Goal: Use online tool/utility: Utilize a website feature to perform a specific function

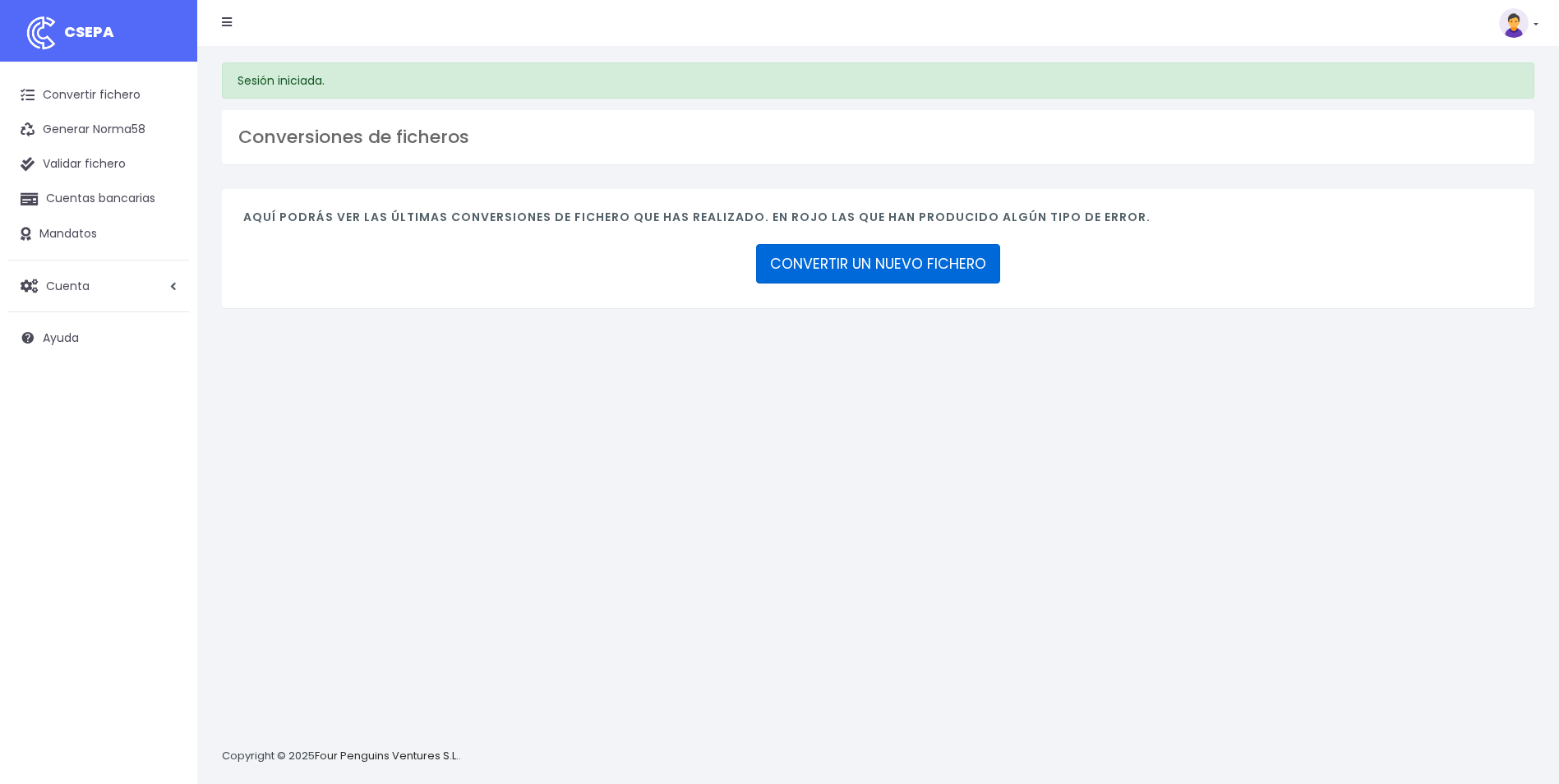
click at [875, 279] on link "CONVERTIR UN NUEVO FICHERO" at bounding box center [877, 264] width 244 height 40
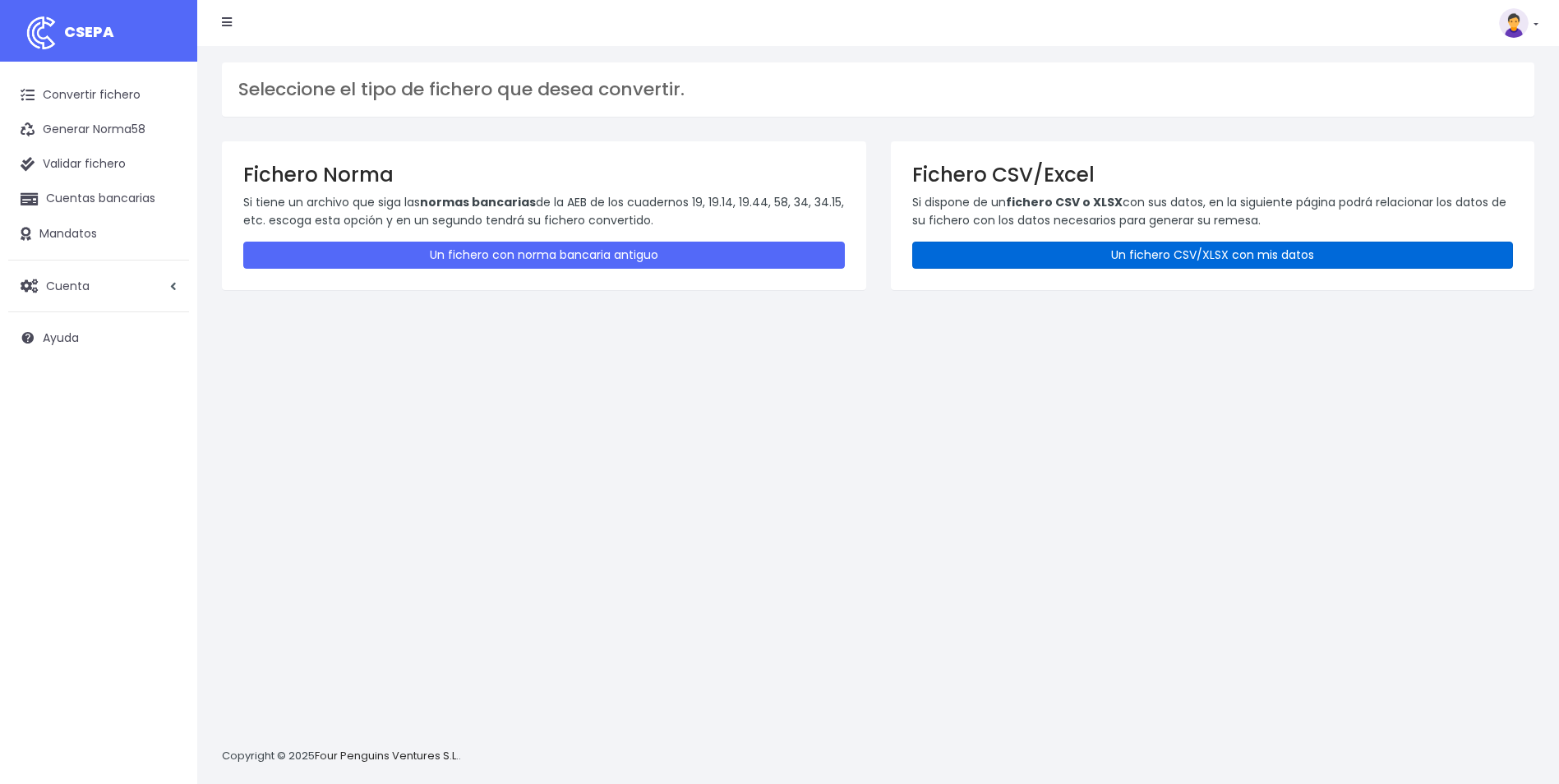
click at [1046, 244] on link "Un fichero CSV/XLSX con mis datos" at bounding box center [1213, 255] width 601 height 27
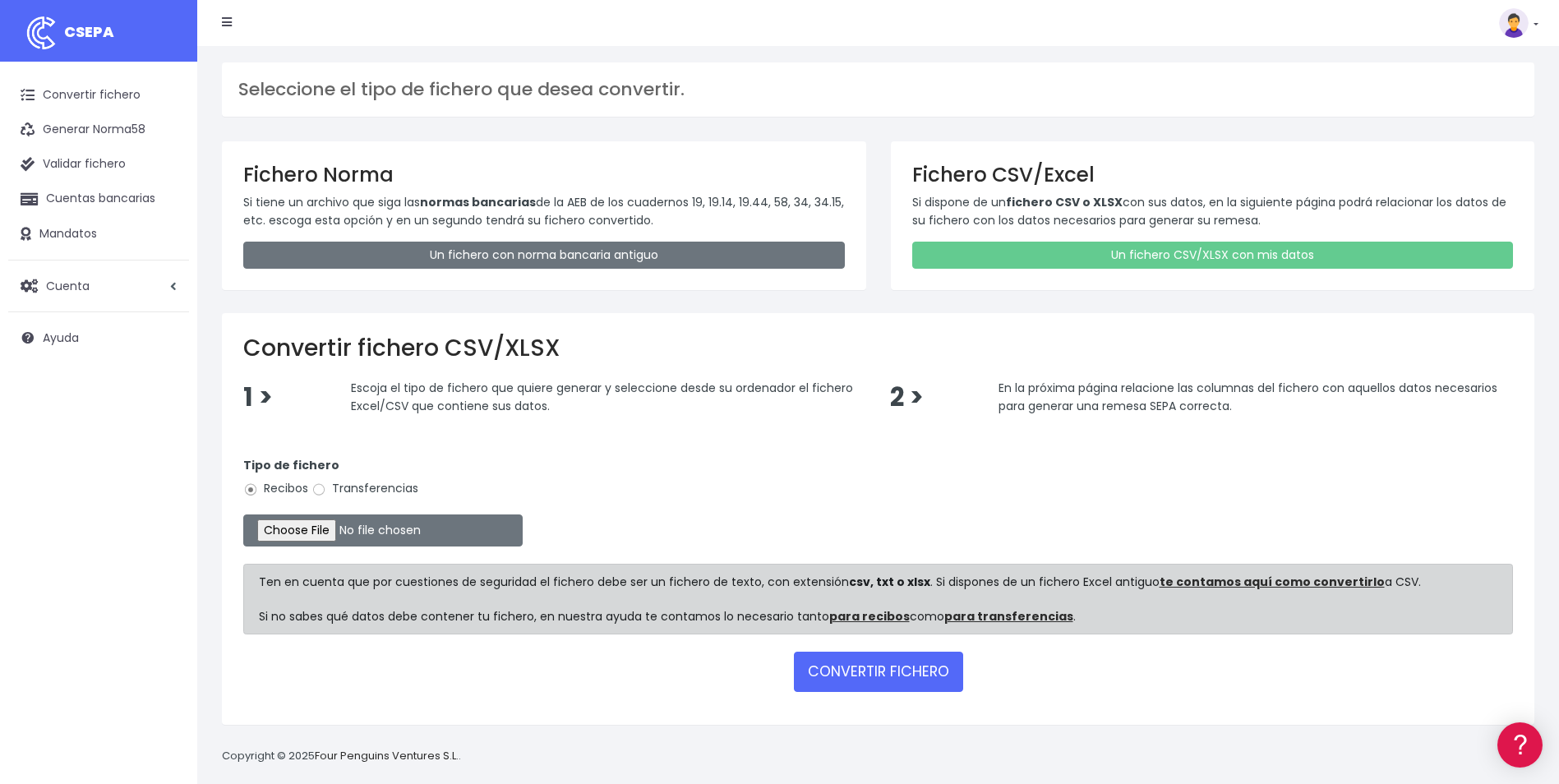
click at [363, 492] on label "Transferencias" at bounding box center [365, 488] width 107 height 18
click at [327, 492] on input "Transferencias" at bounding box center [319, 490] width 15 height 15
radio input "true"
click at [304, 527] on input "file" at bounding box center [383, 530] width 280 height 32
type input "C:\fakepath\Trasferencia Manual SEPA 22.09.2025_0534 ES 8.420,93 EUR.csv"
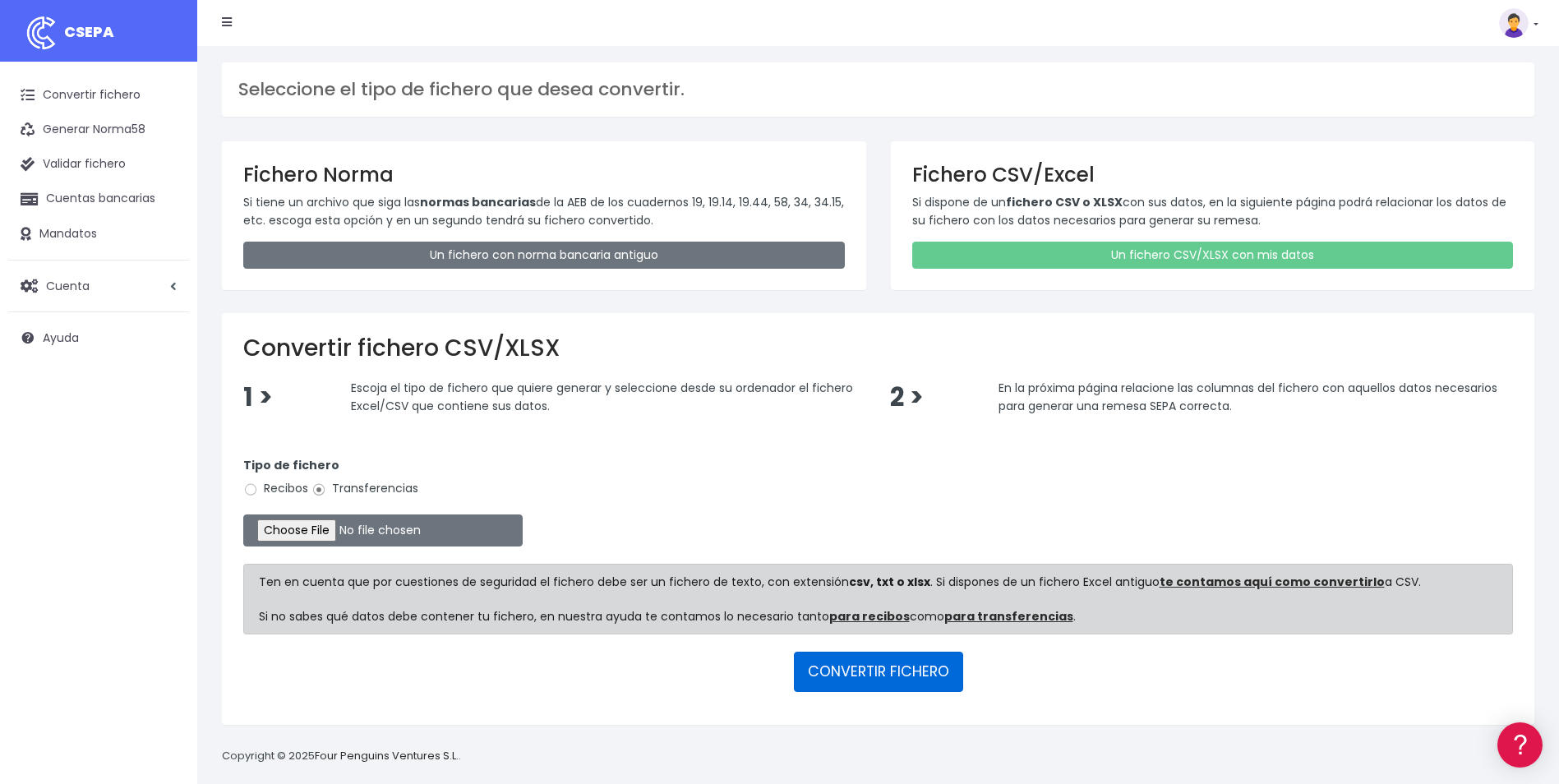
click at [864, 681] on button "CONVERTIR FICHERO" at bounding box center [877, 671] width 169 height 40
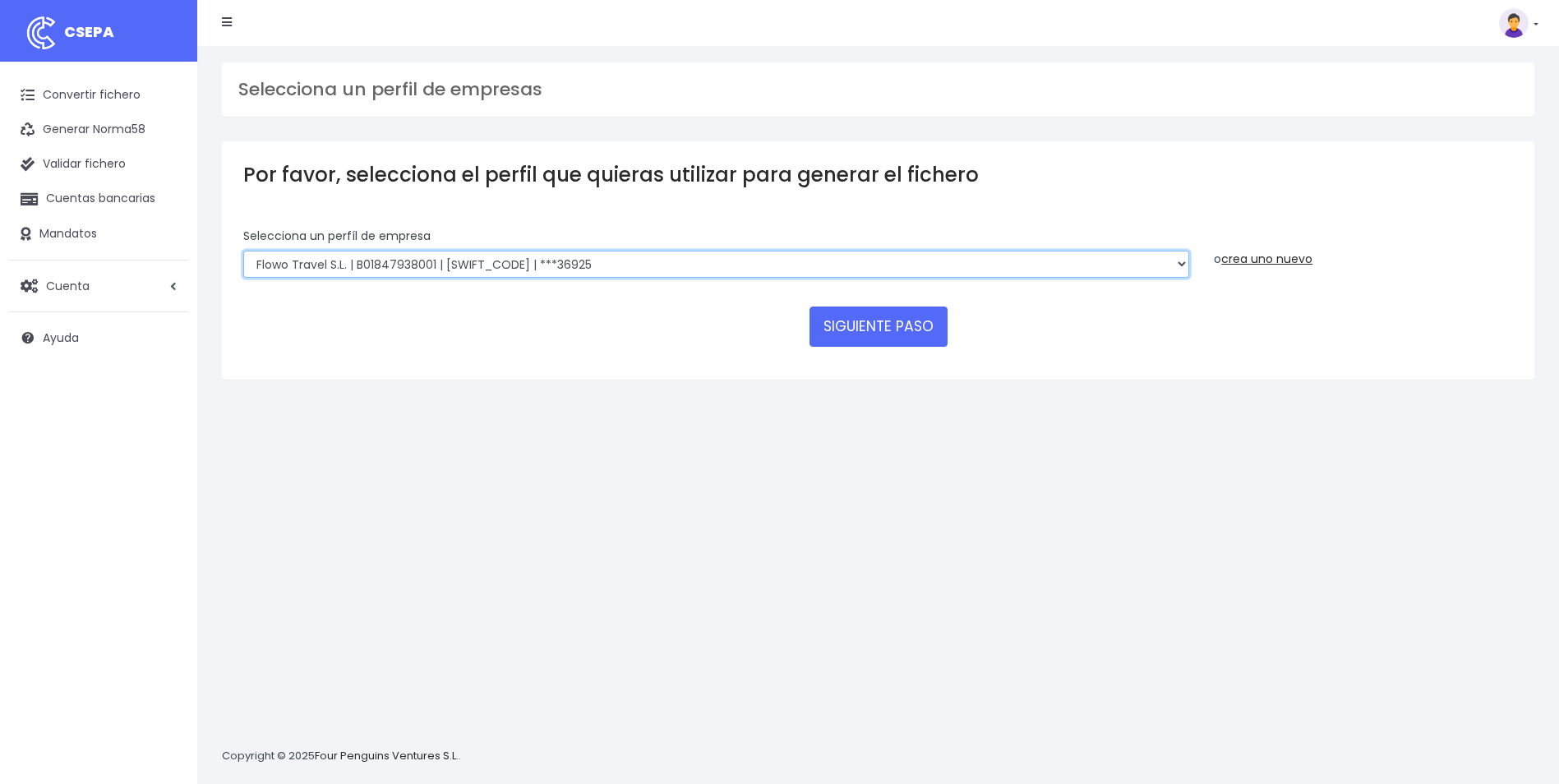
click at [573, 261] on select "WORLD2MEET,S.L.U | b62880992 | BSABESBBXXX | ***97721 World 2 Meet SLU | B62880…" at bounding box center [716, 265] width 946 height 28
select select "563"
click at [244, 251] on select "WORLD2MEET,S.L.U | b62880992 | BSABESBBXXX | ***97721 World 2 Meet SLU | B62880…" at bounding box center [716, 265] width 946 height 28
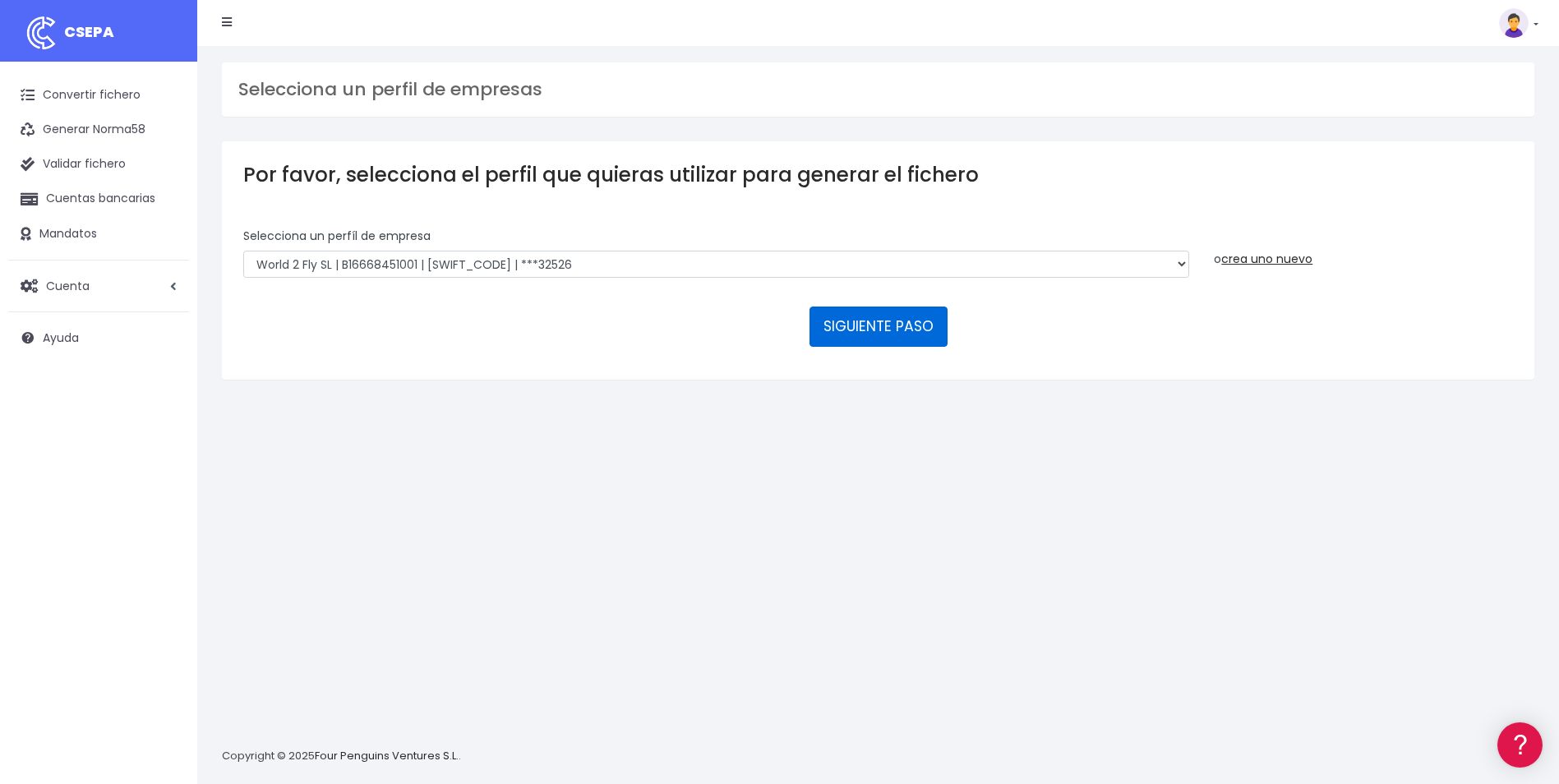
click at [912, 328] on button "SIGUIENTE PASO" at bounding box center [878, 326] width 138 height 40
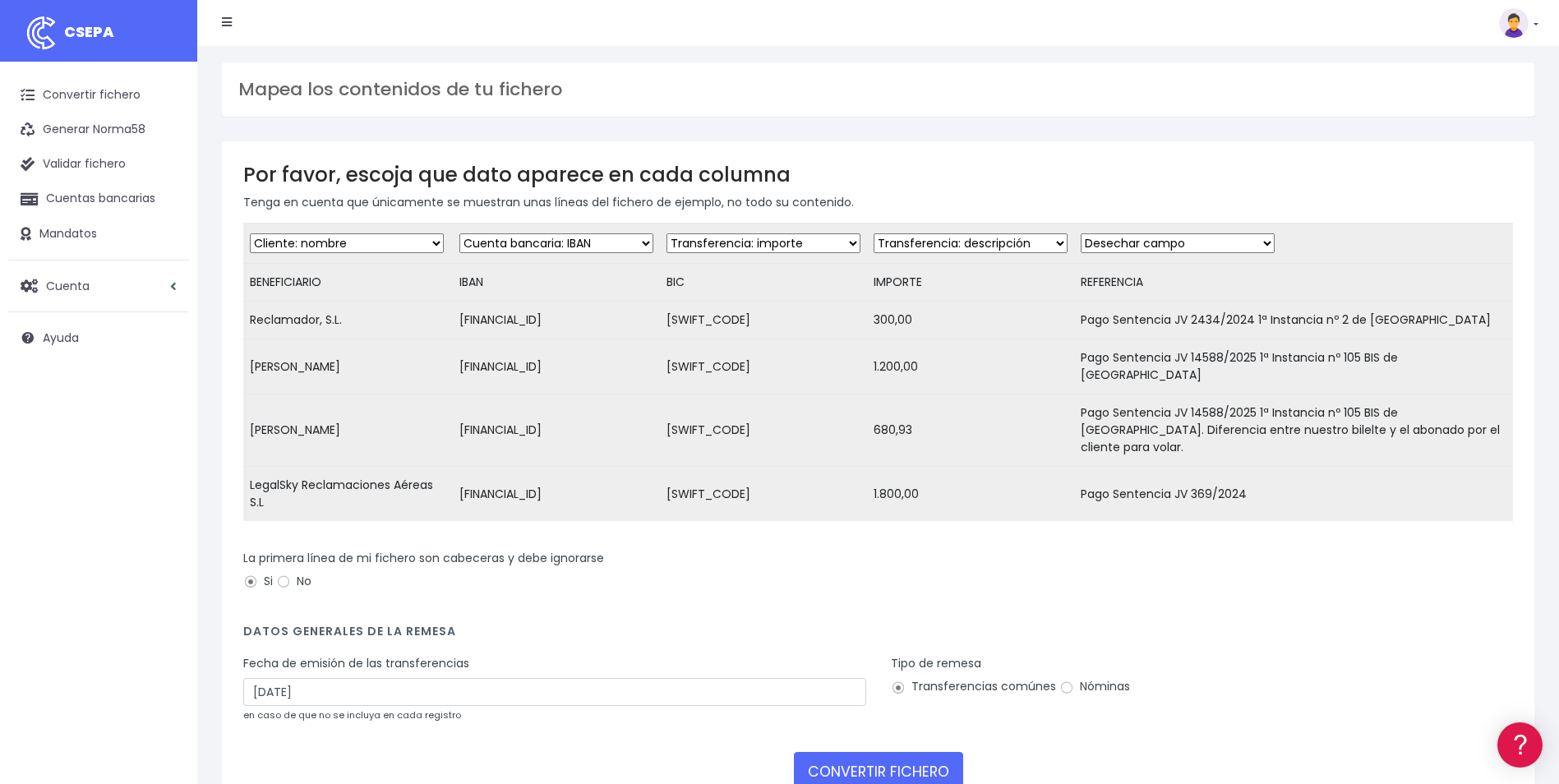
click at [931, 251] on select "Desechar campo Cliente: nombre Cliente: DNI Cliente: Email Cliente: referencia …" at bounding box center [970, 243] width 194 height 19
select select "amount"
click at [874, 233] on select "Desechar campo Cliente: nombre Cliente: DNI Cliente: Email Cliente: referencia …" at bounding box center [970, 243] width 194 height 19
click at [1146, 241] on select "Desechar campo Cliente: nombre Cliente: DNI Cliente: Email Cliente: referencia …" at bounding box center [1177, 243] width 194 height 19
select select "description"
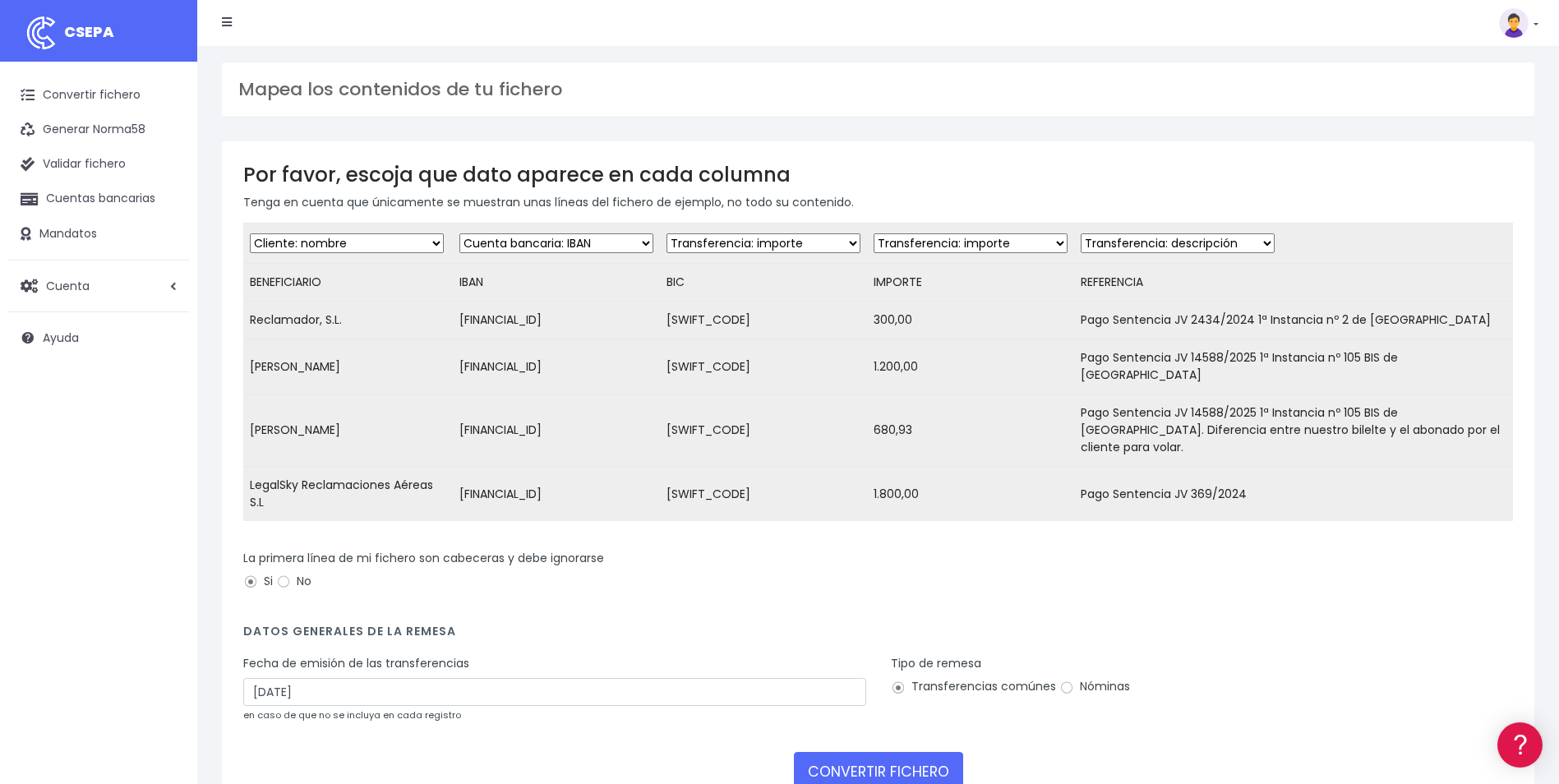
click at [1080, 233] on select "Desechar campo Cliente: nombre Cliente: DNI Cliente: Email Cliente: referencia …" at bounding box center [1177, 243] width 194 height 19
click at [371, 708] on small "en caso de que no se incluya en cada registro" at bounding box center [352, 715] width 218 height 13
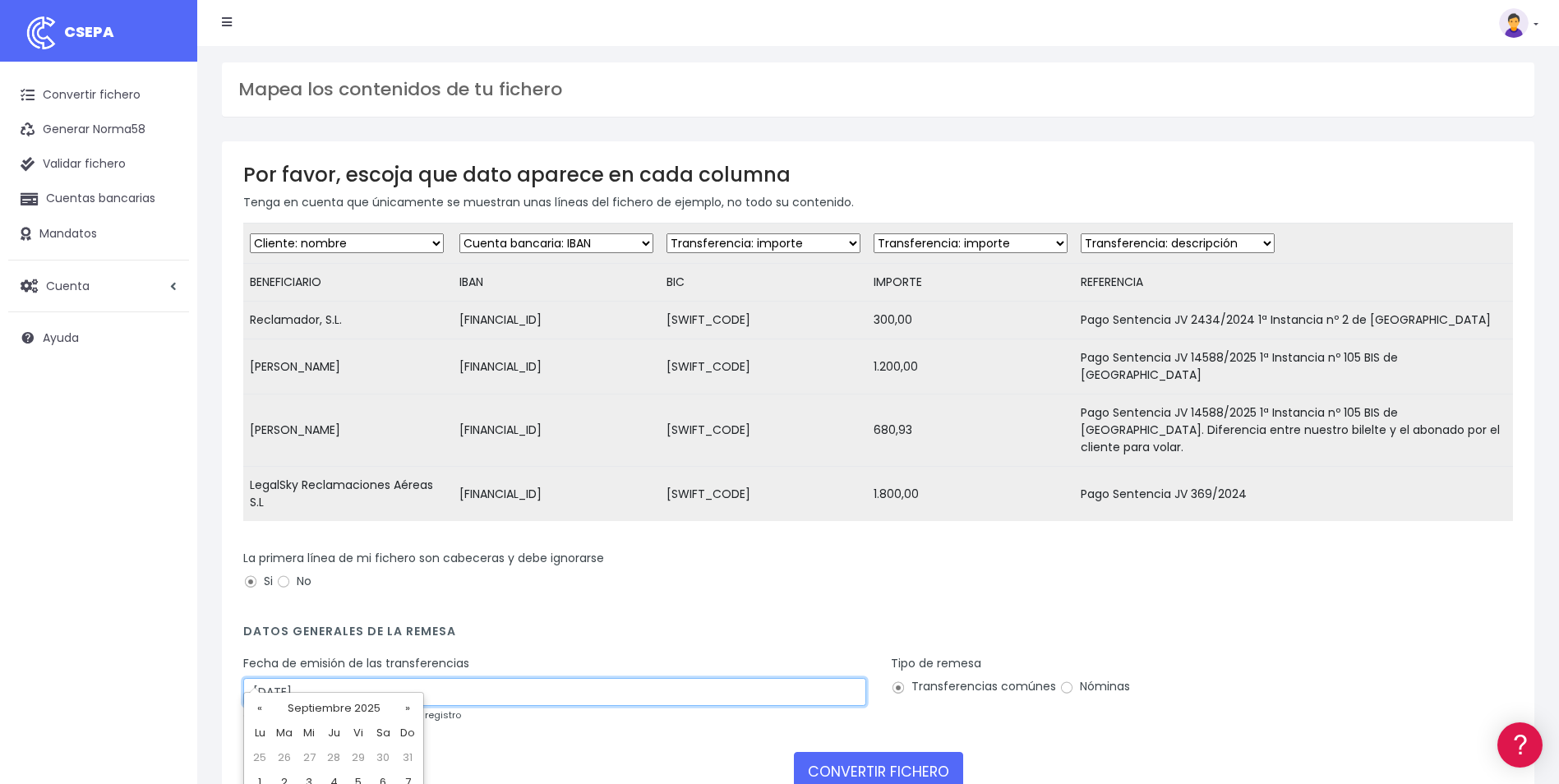
click at [371, 678] on input "24/09/2025" at bounding box center [554, 692] width 623 height 28
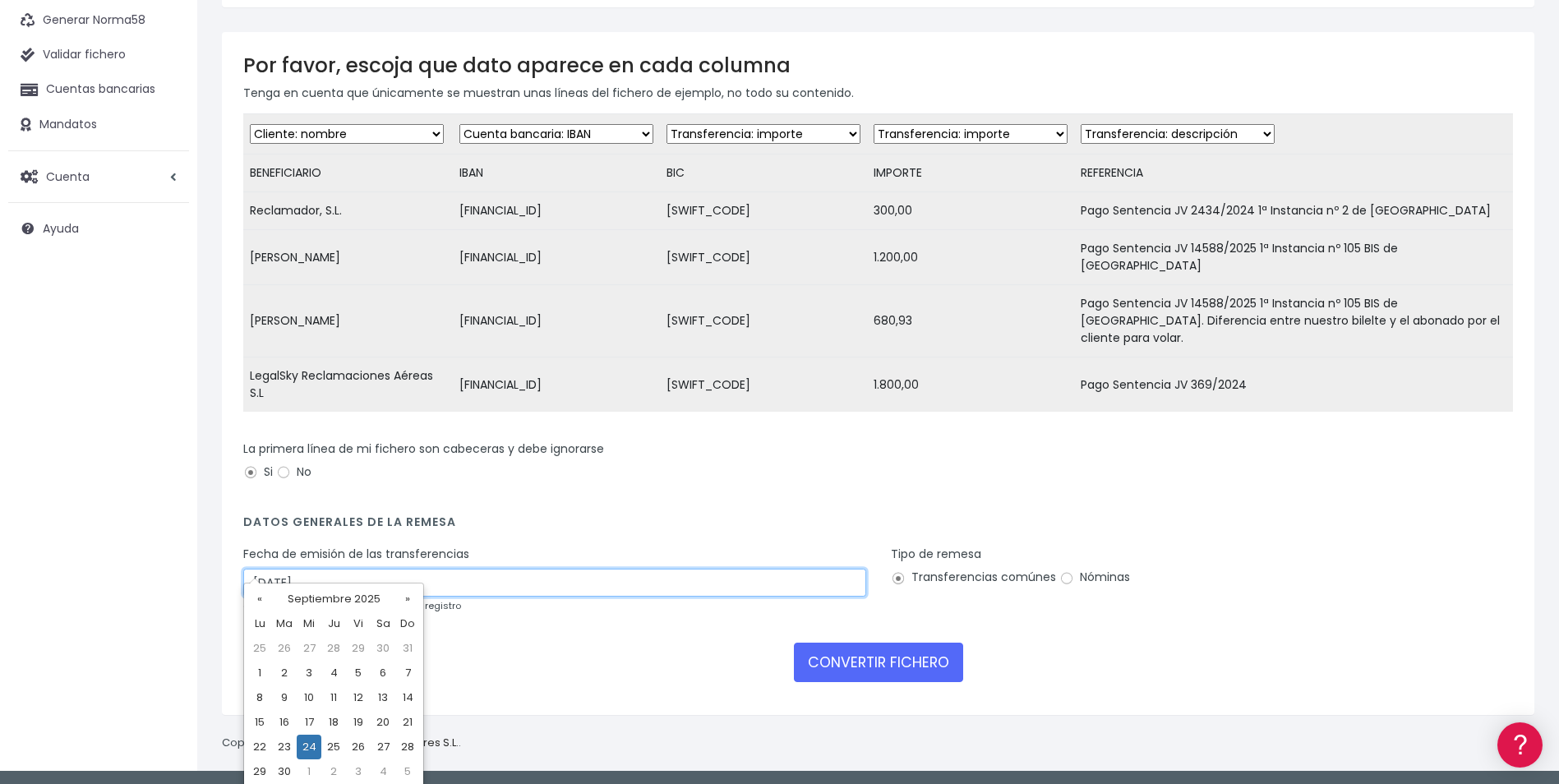
scroll to position [113, 0]
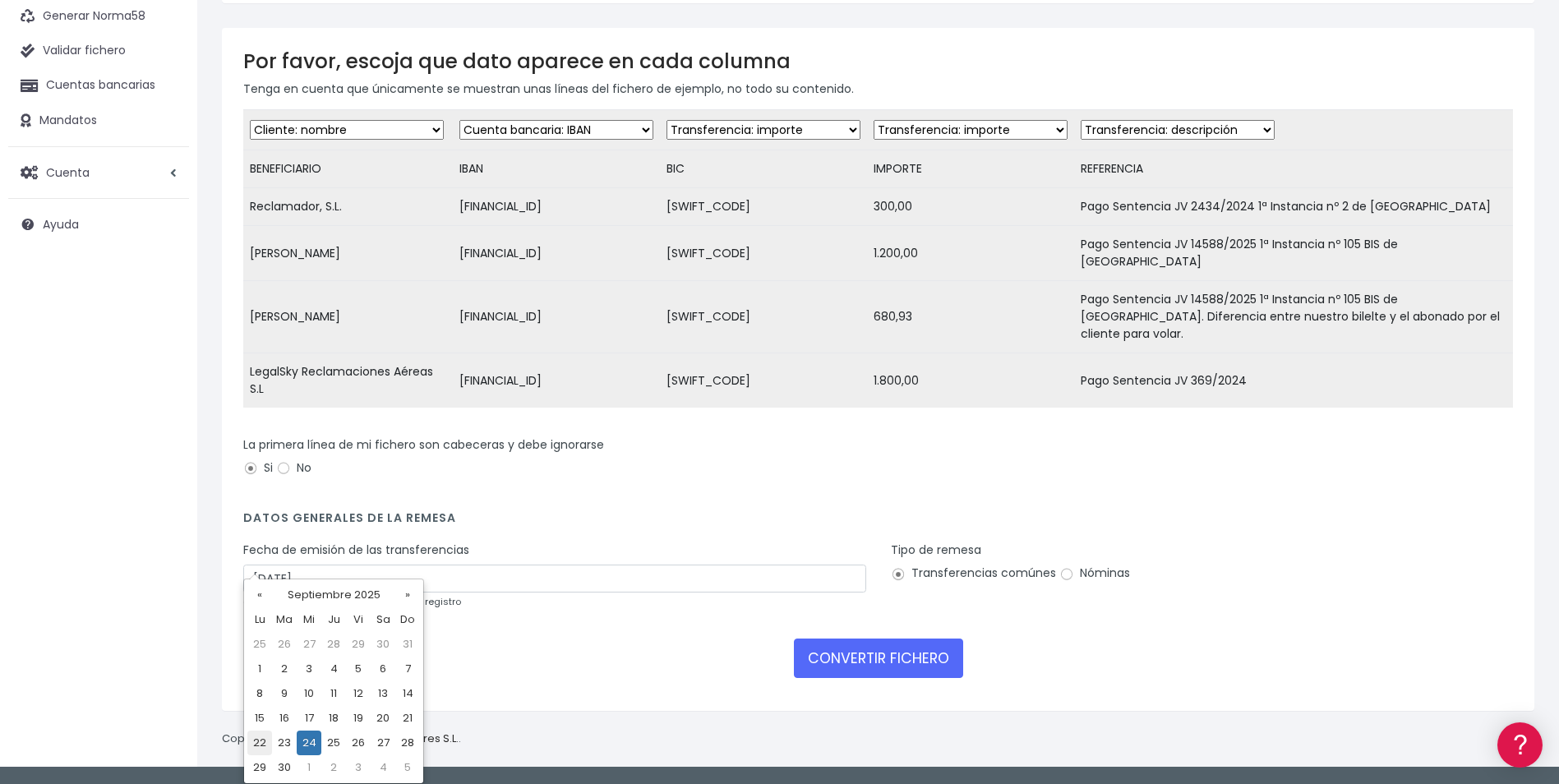
click at [270, 742] on td "22" at bounding box center [259, 742] width 25 height 25
type input "22/09/2025"
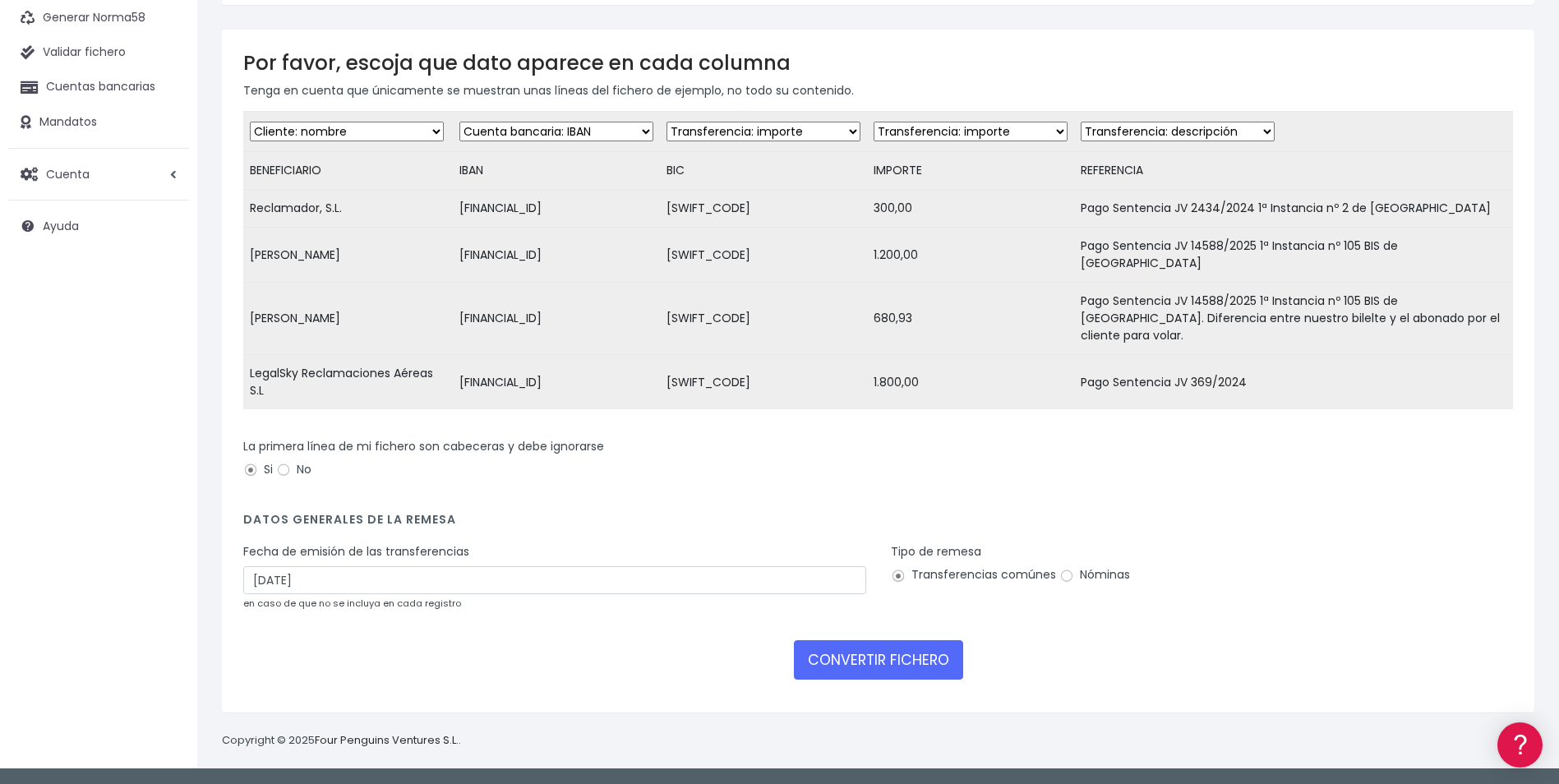
scroll to position [89, 0]
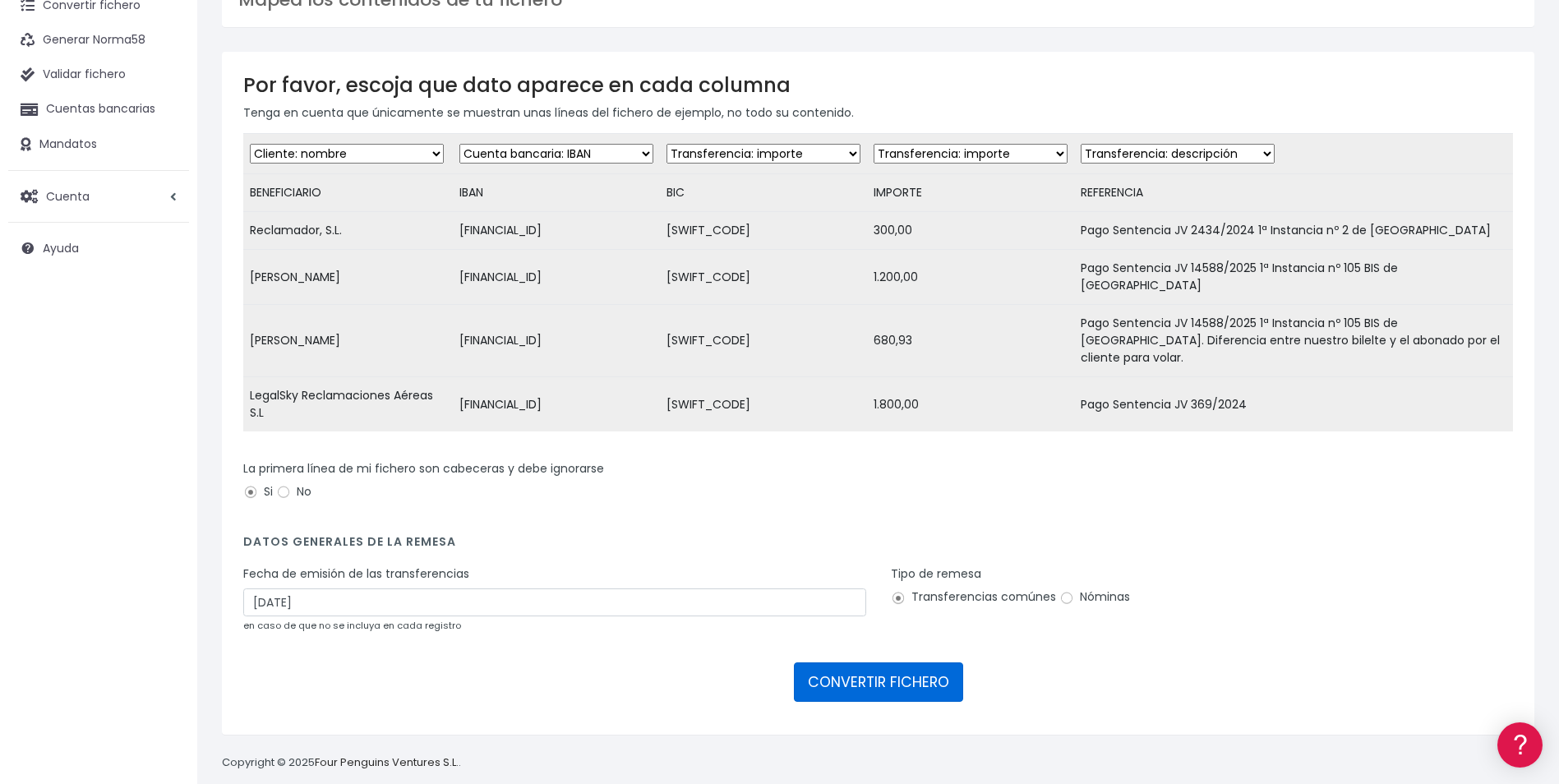
click at [832, 662] on button "CONVERTIR FICHERO" at bounding box center [877, 682] width 169 height 40
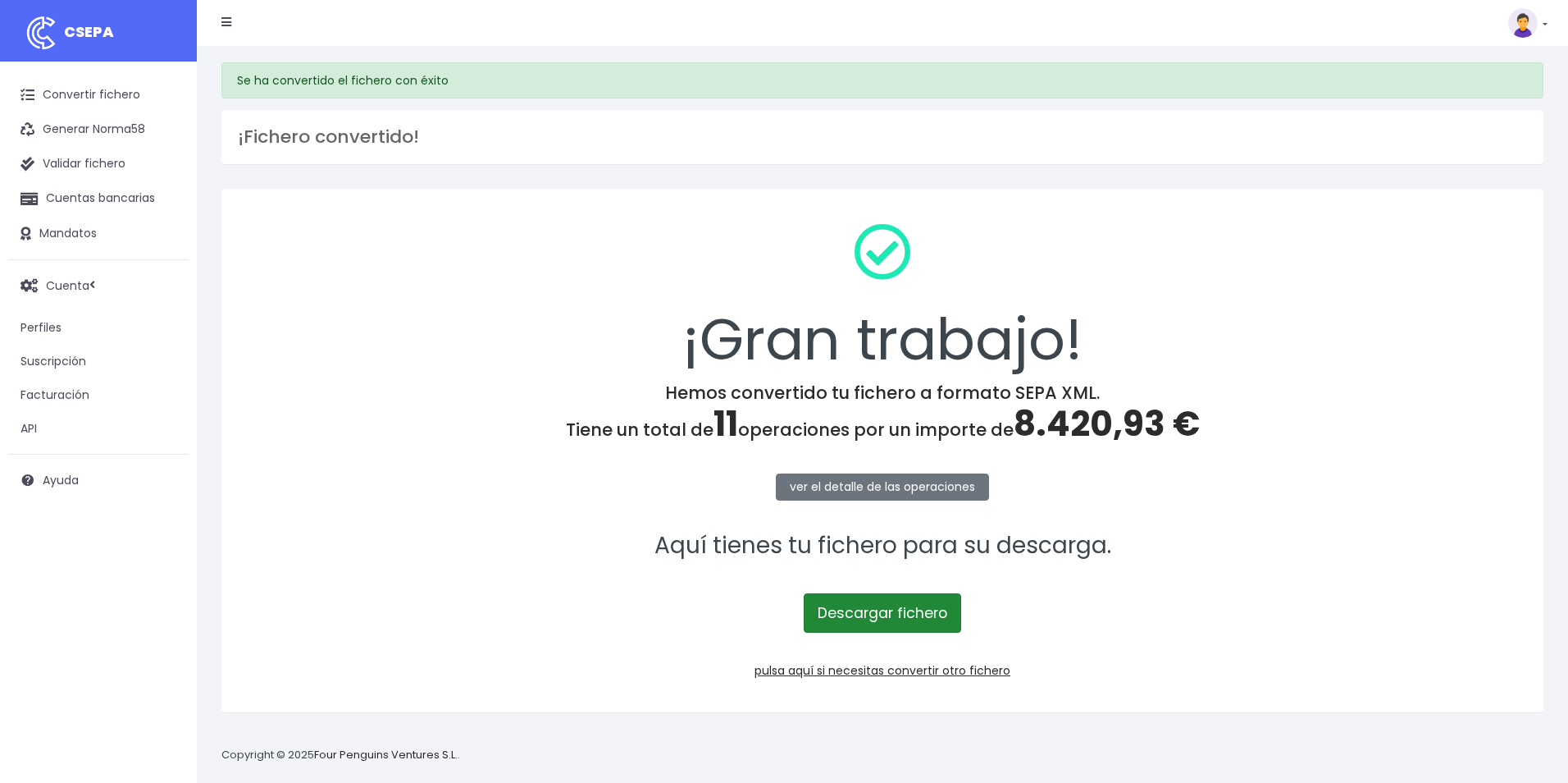
click at [843, 610] on link "Descargar fichero" at bounding box center [882, 613] width 157 height 40
